Goal: Check status: Check status

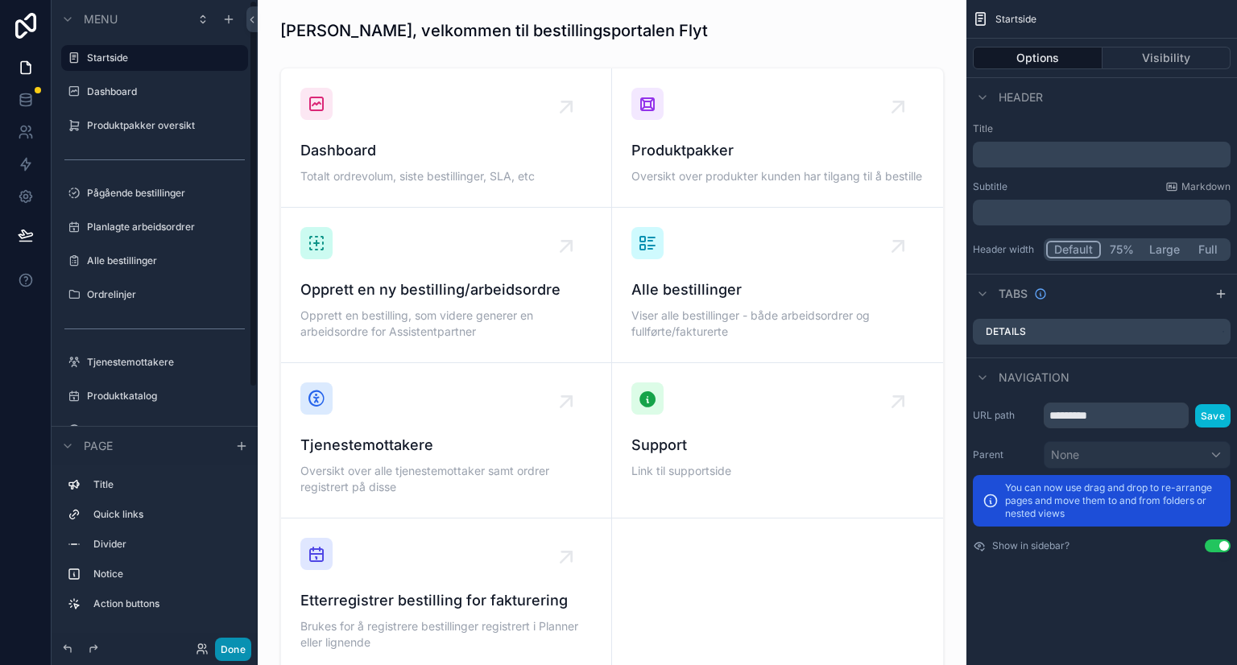
click at [231, 649] on button "Done" at bounding box center [233, 649] width 36 height 23
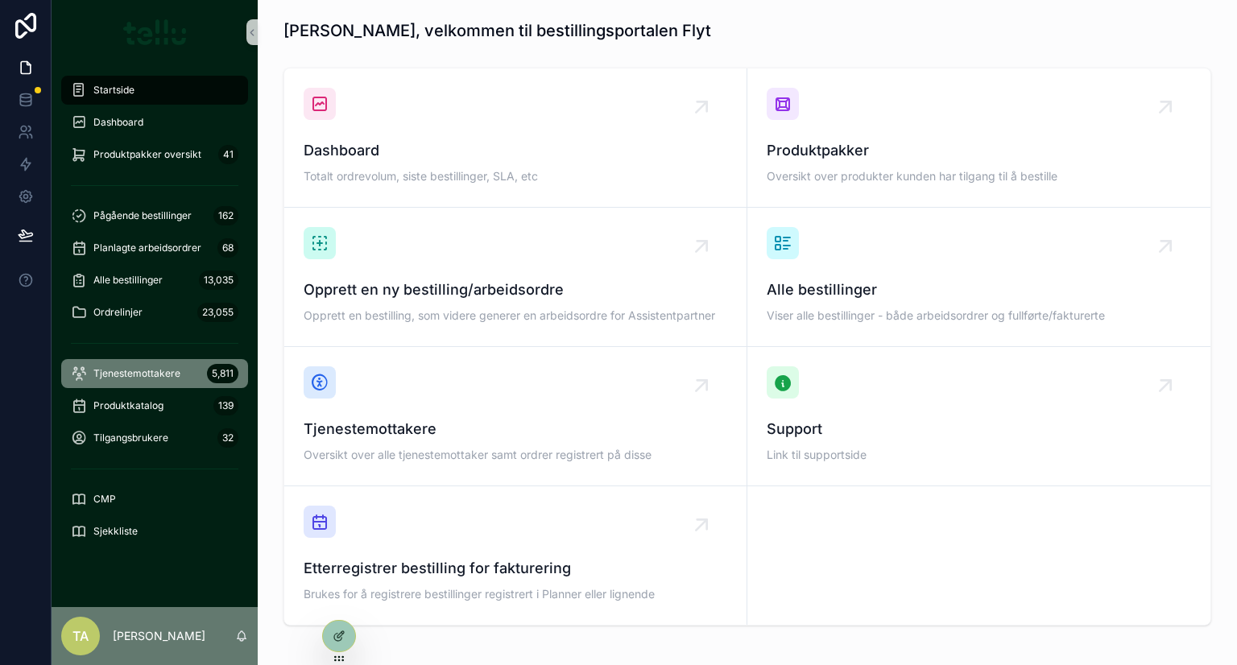
click at [149, 371] on span "Tjenestemottakere" at bounding box center [136, 373] width 87 height 13
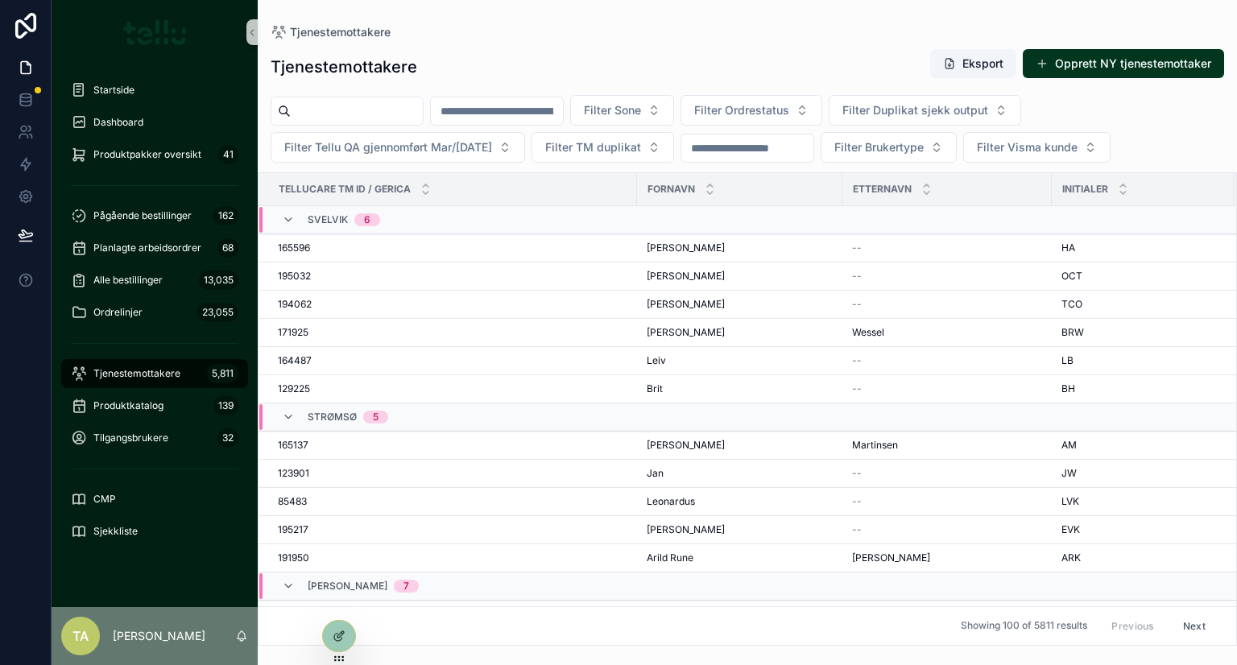
click at [563, 114] on input "scrollable content" at bounding box center [497, 111] width 132 height 23
type input "******"
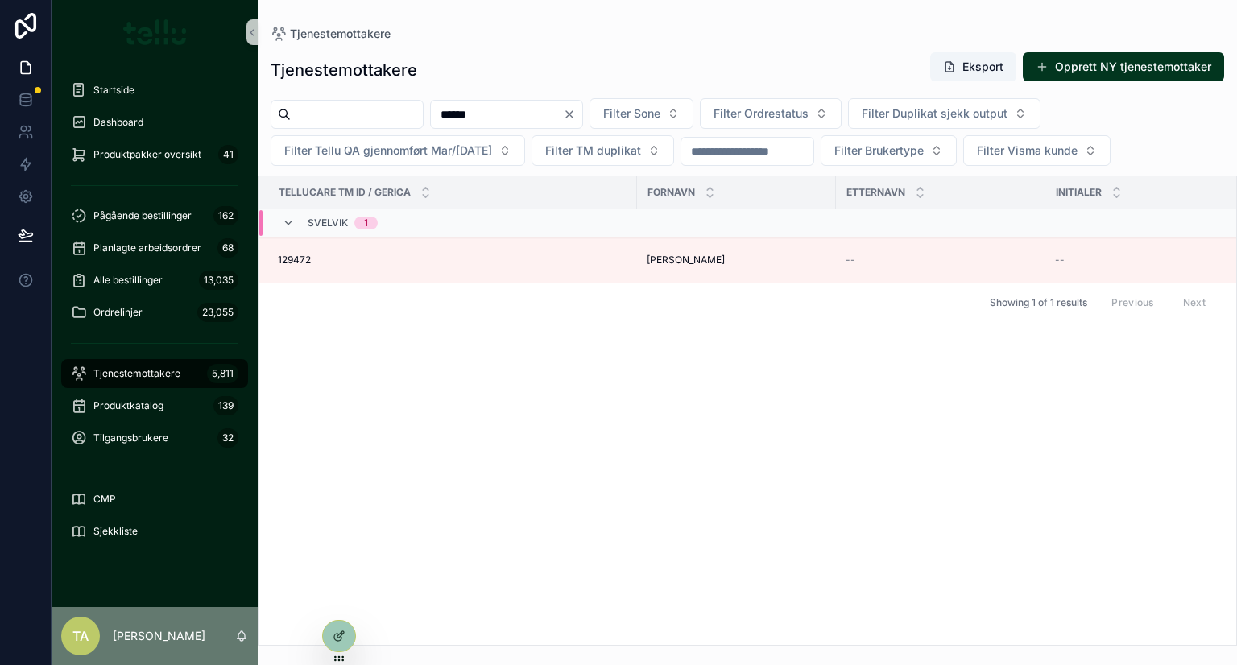
click at [292, 259] on span "129472" at bounding box center [294, 260] width 33 height 13
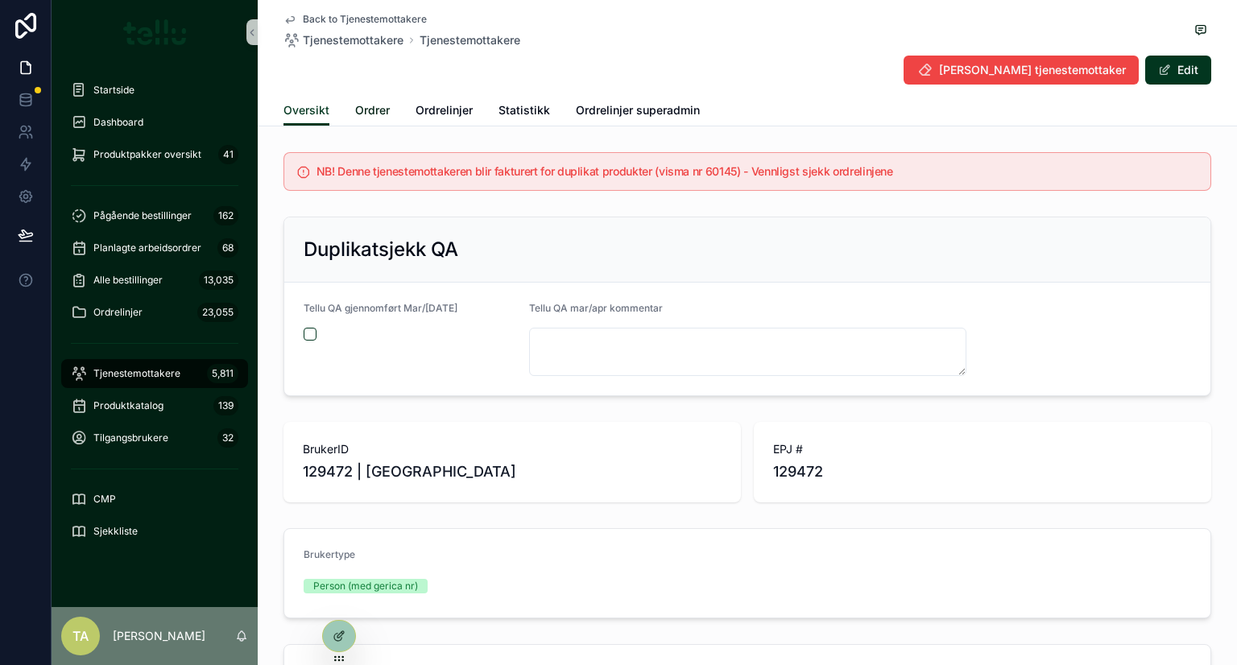
click at [361, 109] on span "Ordrer" at bounding box center [372, 110] width 35 height 16
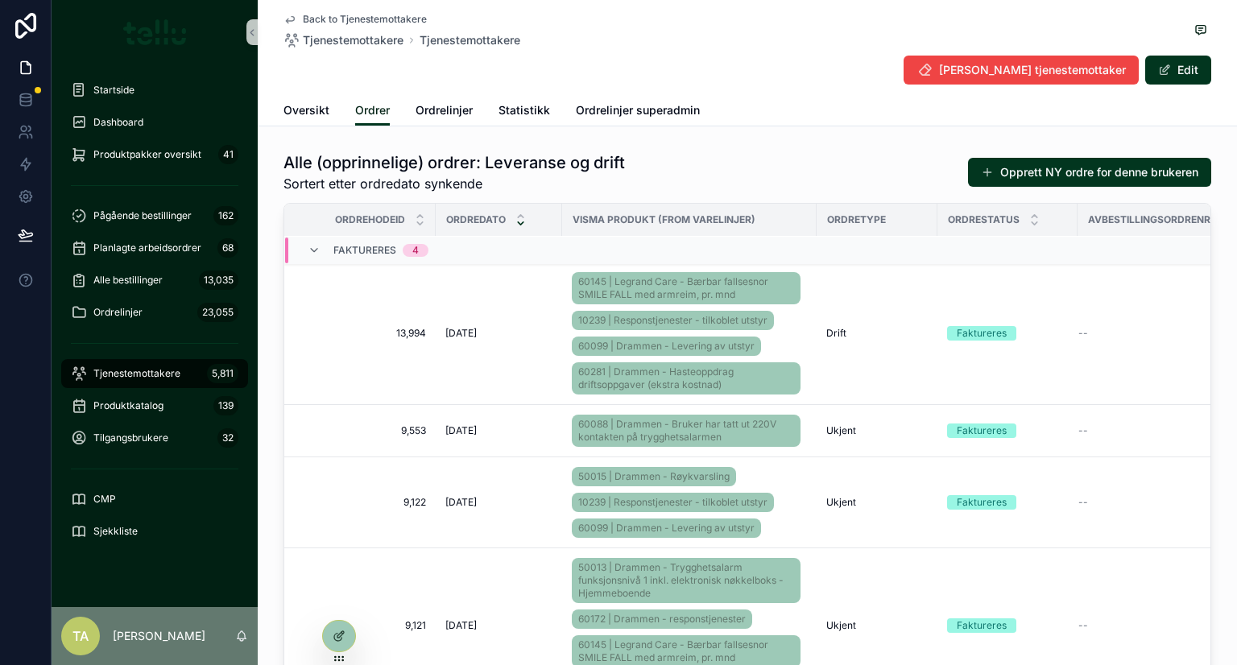
scroll to position [107, 0]
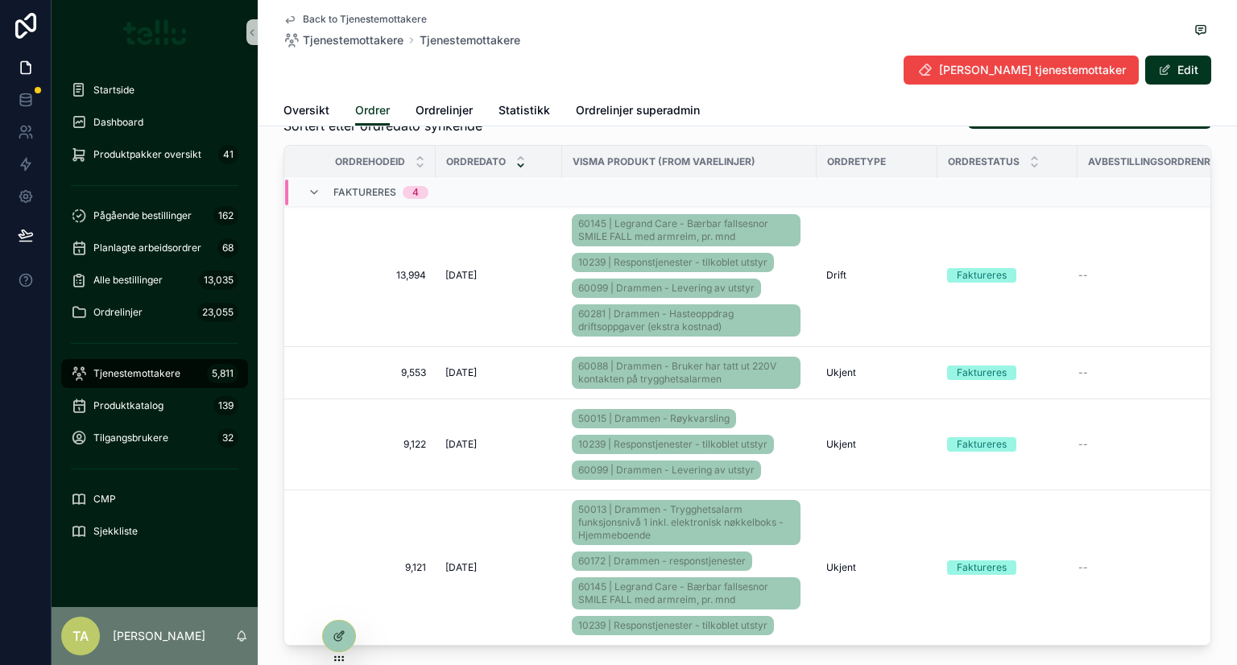
click at [445, 292] on td "[DATE] [DATE]" at bounding box center [499, 276] width 126 height 143
click at [387, 269] on span "13,994" at bounding box center [365, 275] width 122 height 13
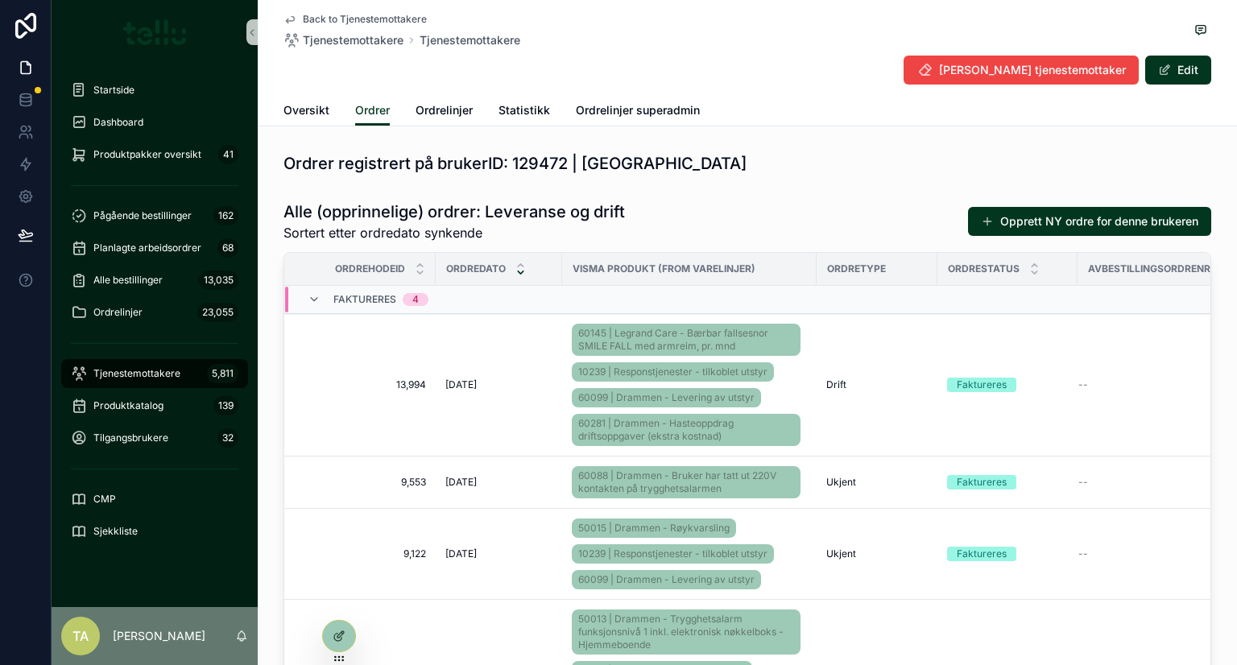
click at [364, 381] on span "13,994" at bounding box center [365, 385] width 122 height 13
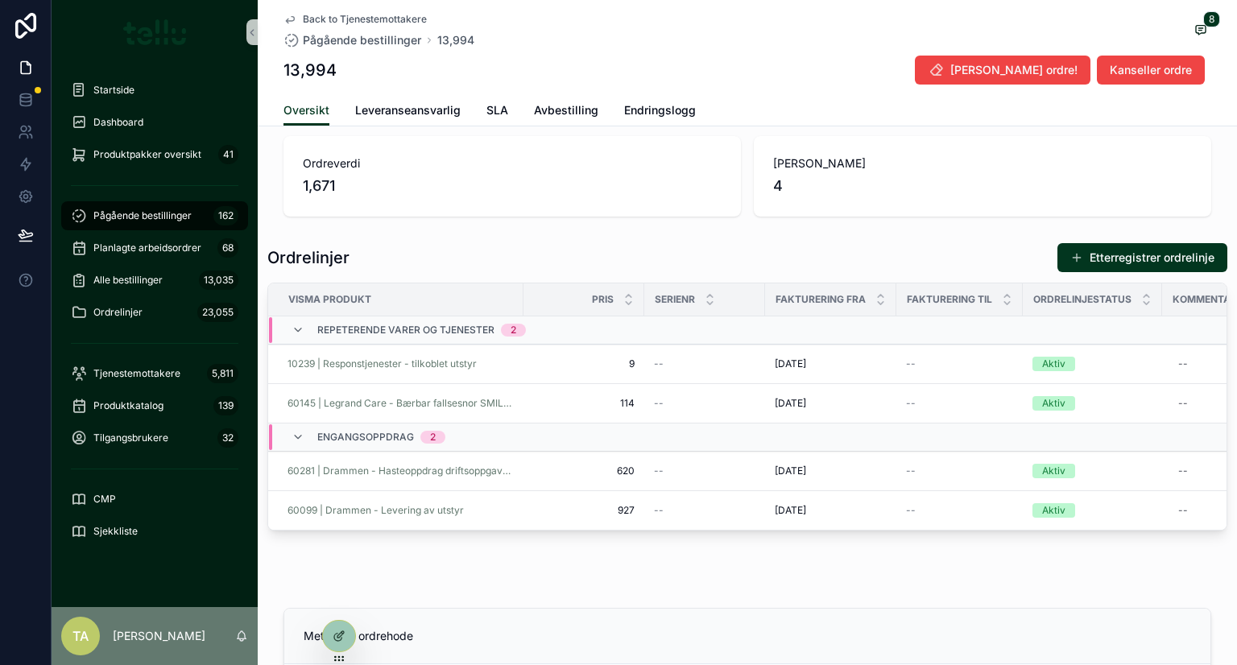
scroll to position [1181, 0]
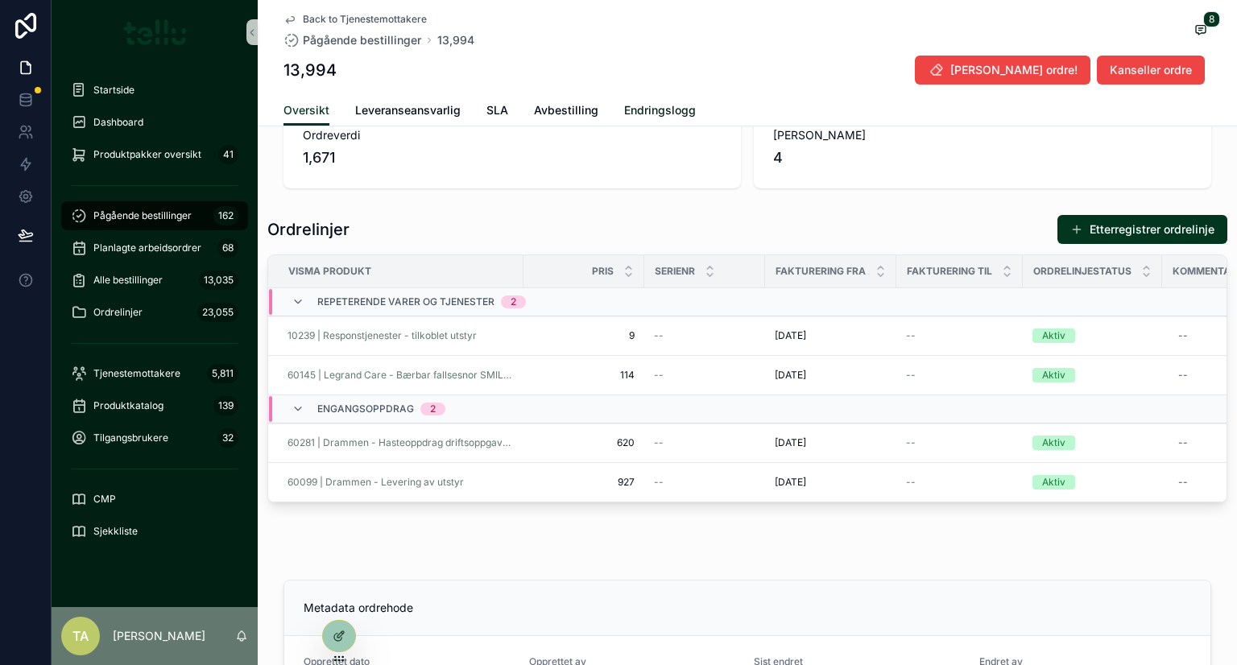
click at [640, 117] on span "Endringslogg" at bounding box center [660, 110] width 72 height 16
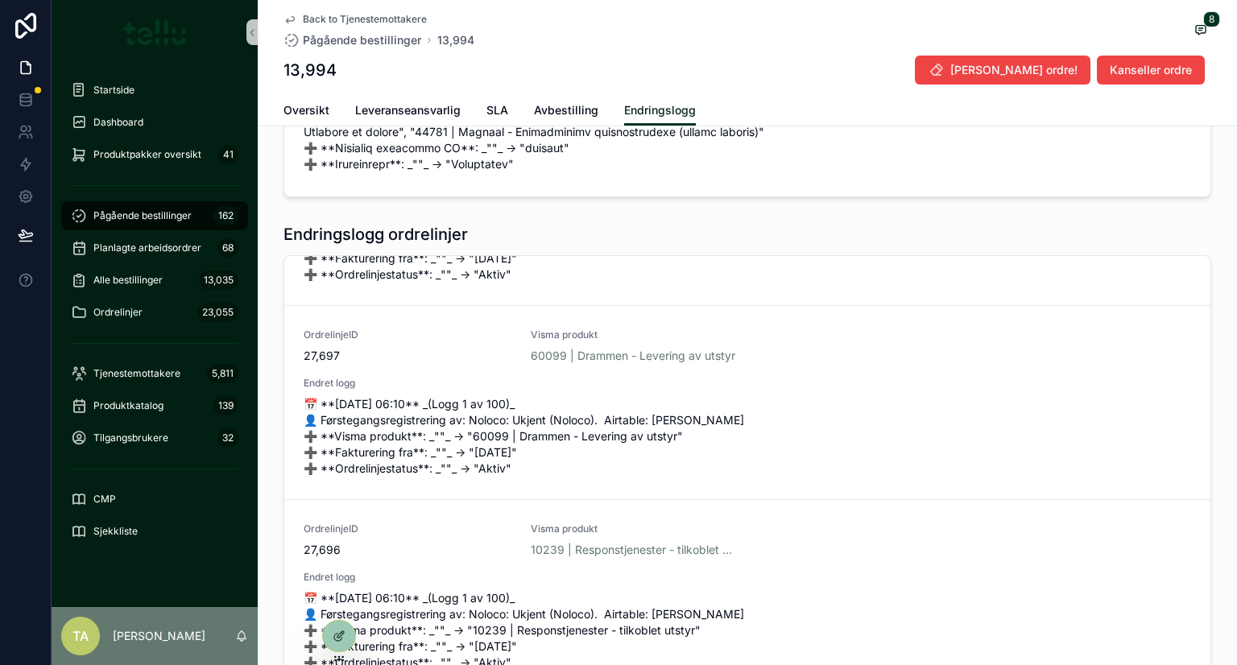
scroll to position [277, 0]
